Goal: Task Accomplishment & Management: Manage account settings

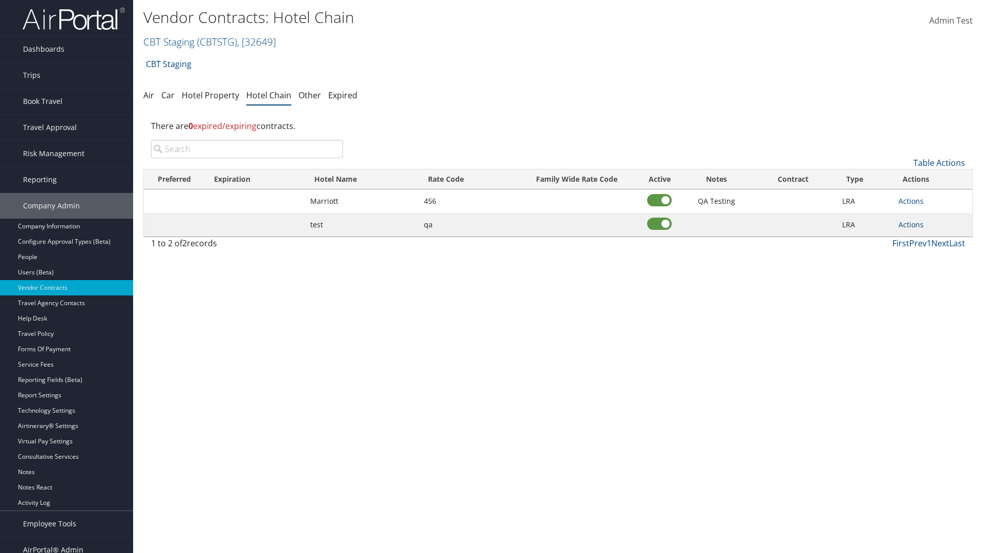
click at [247, 149] on input "search" at bounding box center [247, 149] width 192 height 18
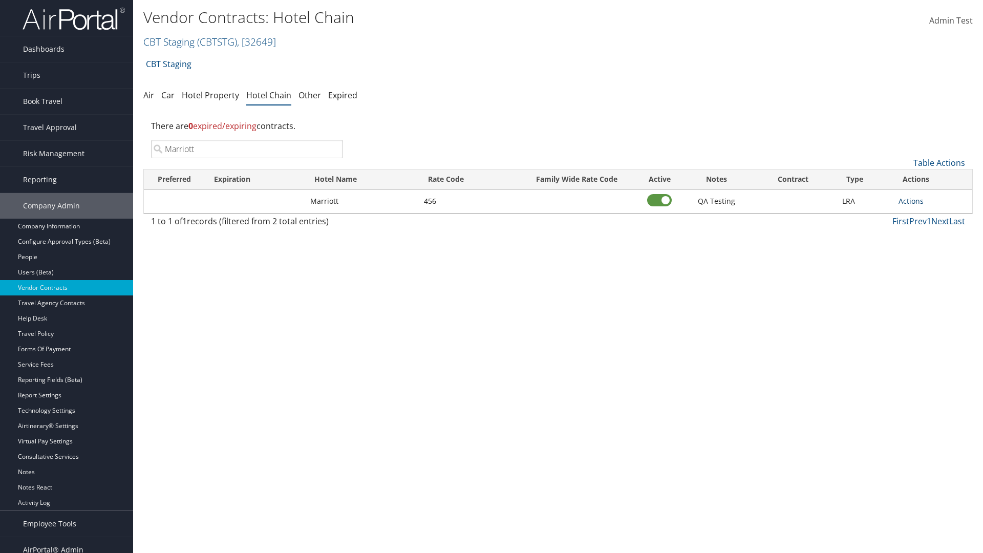
type input "Marriott"
click at [911, 201] on link "Actions" at bounding box center [911, 201] width 25 height 10
click at [922, 251] on link "Delete" at bounding box center [922, 250] width 46 height 17
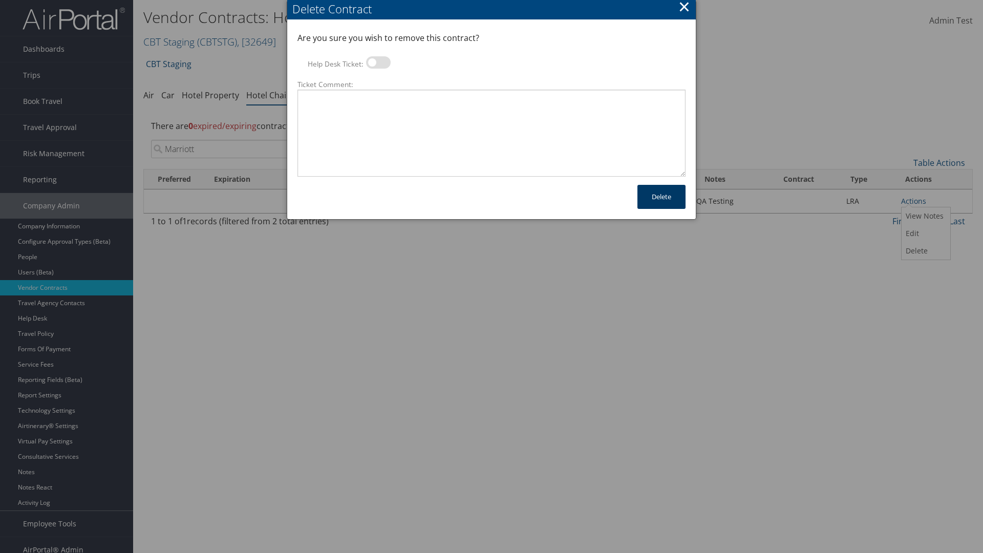
click at [662, 197] on button "Delete" at bounding box center [662, 197] width 48 height 24
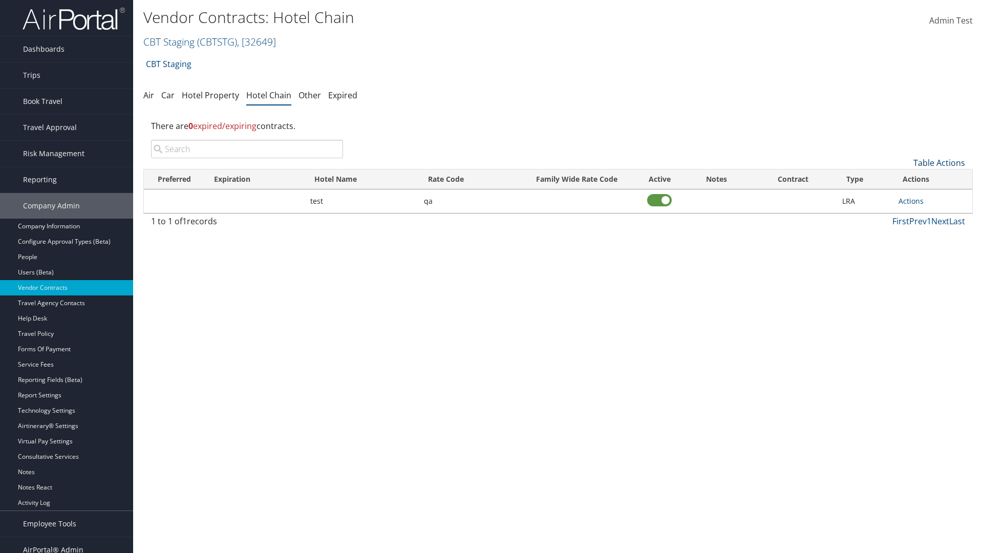
click at [939, 163] on link "Table Actions" at bounding box center [940, 162] width 52 height 11
click at [905, 179] on link "Add New Contract" at bounding box center [905, 178] width 135 height 17
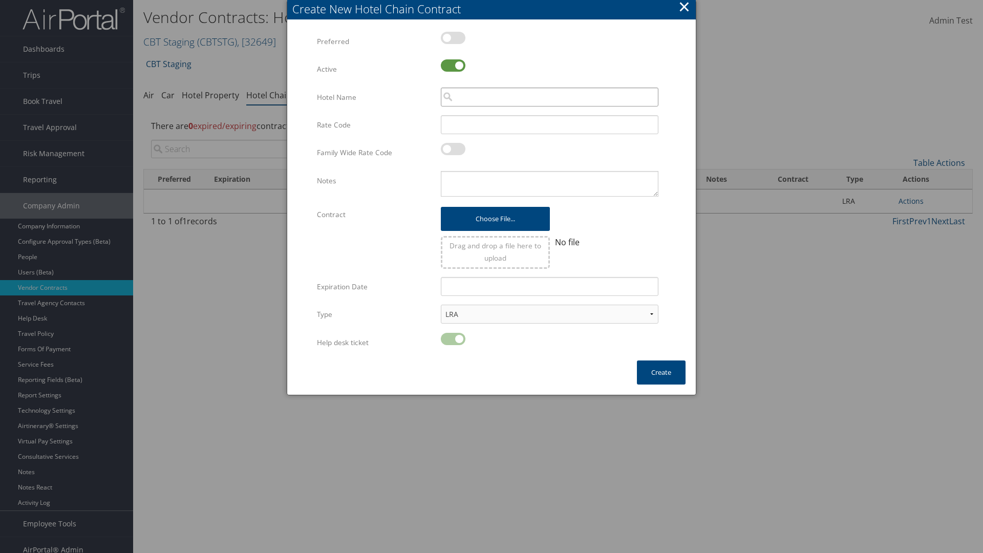
click at [549, 97] on input "search" at bounding box center [550, 97] width 218 height 19
type input "Marriott"
type input "456"
type textarea "QA Testing"
click at [661, 372] on button "Create" at bounding box center [661, 372] width 49 height 24
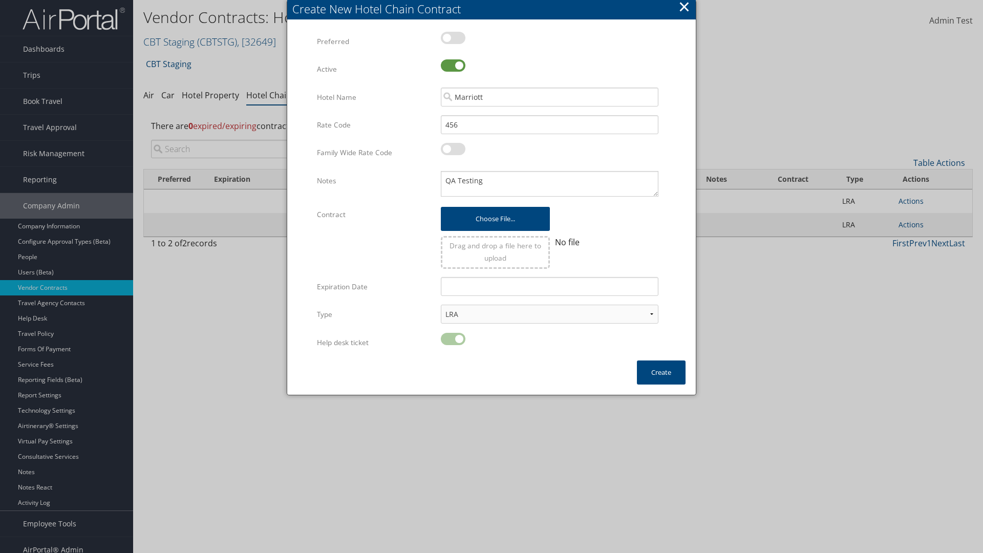
click at [247, 149] on input "search" at bounding box center [247, 149] width 192 height 18
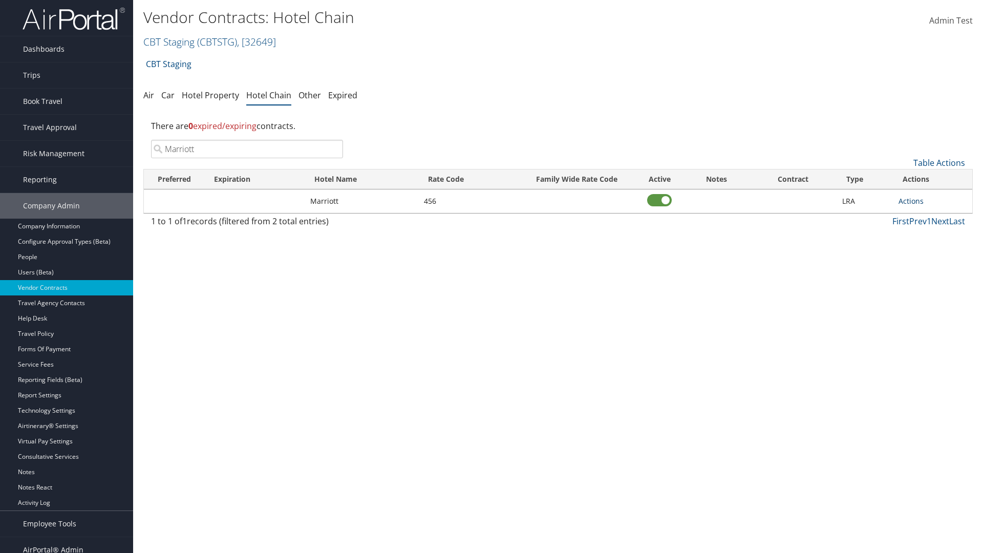
type input "Marriott"
click at [911, 201] on link "Actions" at bounding box center [911, 201] width 25 height 10
click at [922, 216] on link "View Notes" at bounding box center [922, 215] width 46 height 17
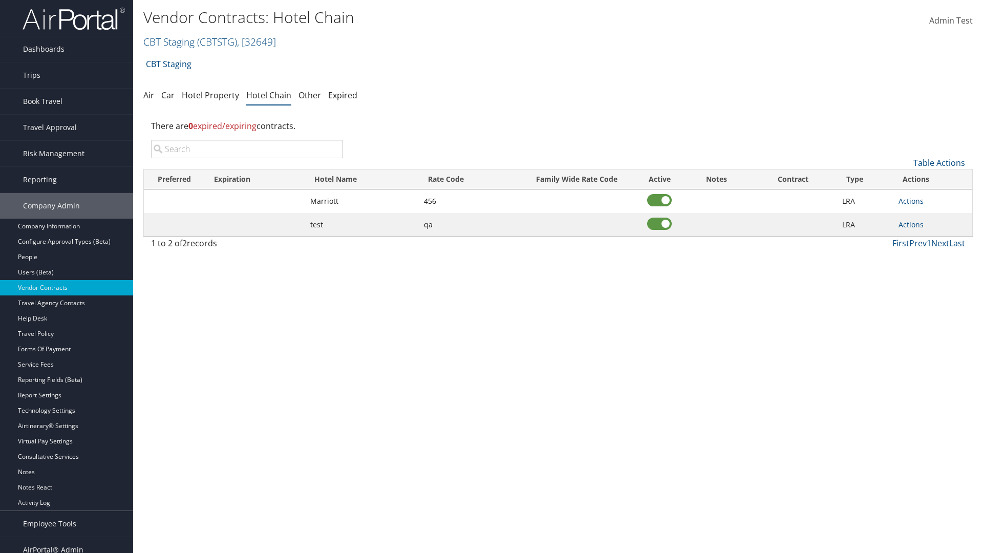
click at [247, 149] on input "search" at bounding box center [247, 149] width 192 height 18
type input "Marriott"
